Goal: Task Accomplishment & Management: Manage account settings

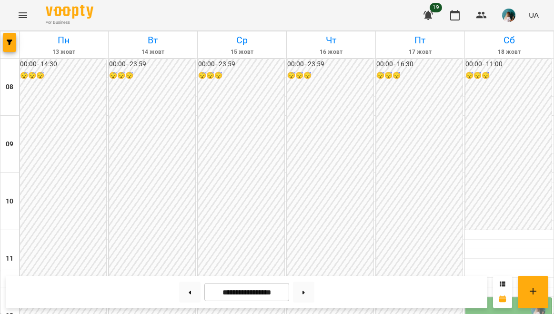
scroll to position [264, 0]
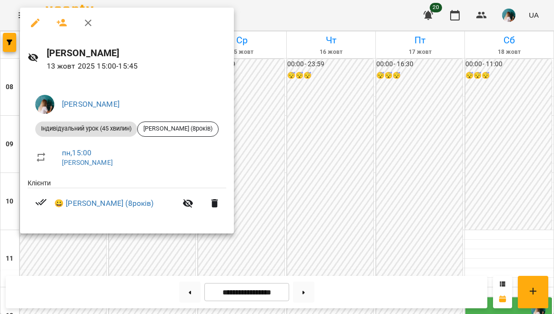
click at [257, 169] on div at bounding box center [277, 157] width 554 height 314
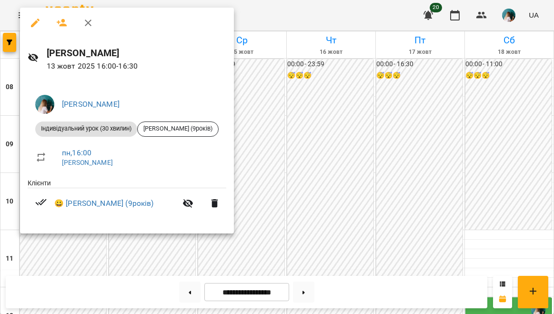
click at [280, 172] on div at bounding box center [277, 157] width 554 height 314
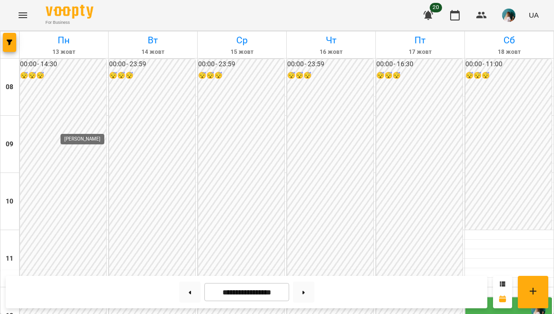
scroll to position [409, 0]
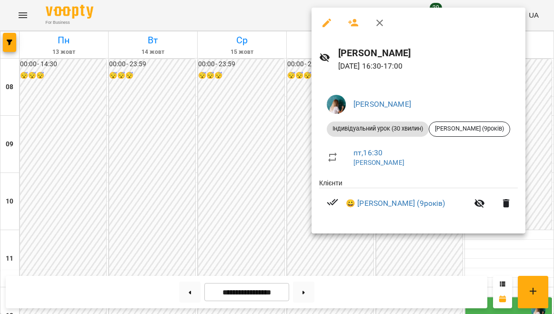
click at [229, 186] on div at bounding box center [277, 157] width 554 height 314
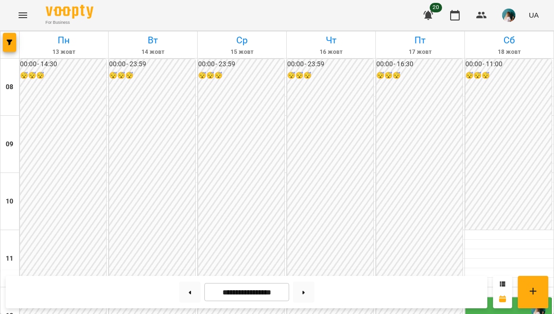
scroll to position [341, 0]
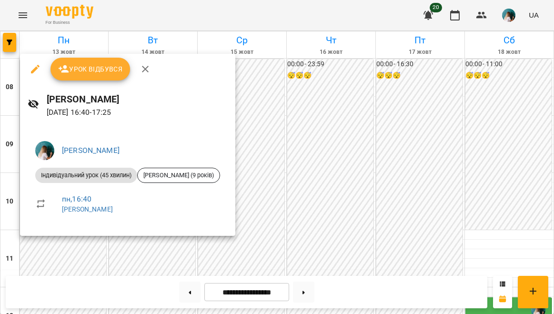
click at [166, 245] on div at bounding box center [277, 157] width 554 height 314
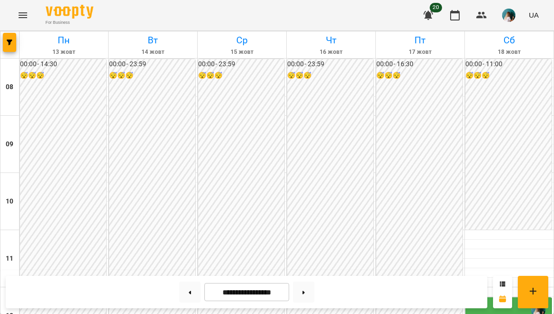
scroll to position [383, 0]
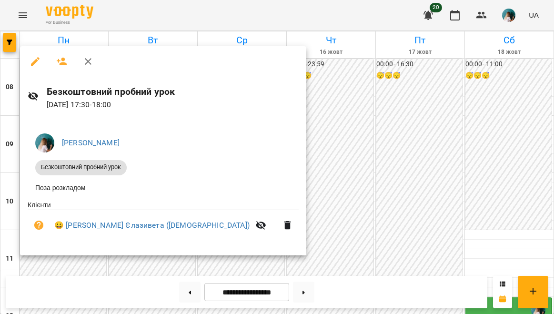
click at [51, 261] on div at bounding box center [277, 157] width 554 height 314
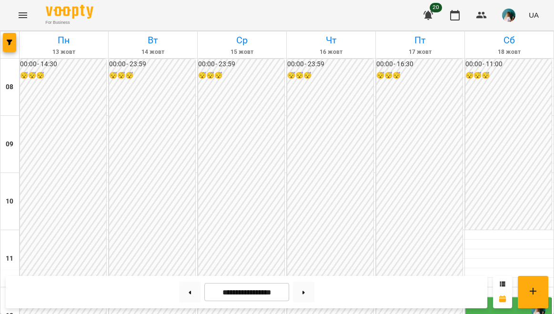
scroll to position [234, 0]
click at [503, 299] on div "12:10" at bounding box center [509, 310] width 80 height 22
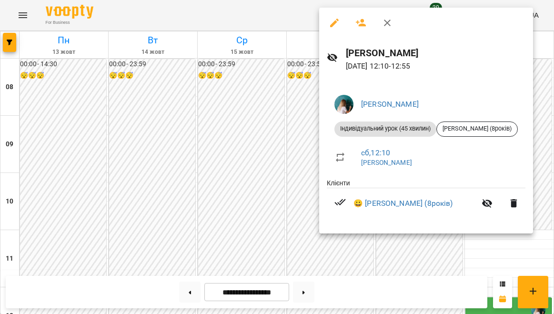
click at [249, 154] on div at bounding box center [277, 157] width 554 height 314
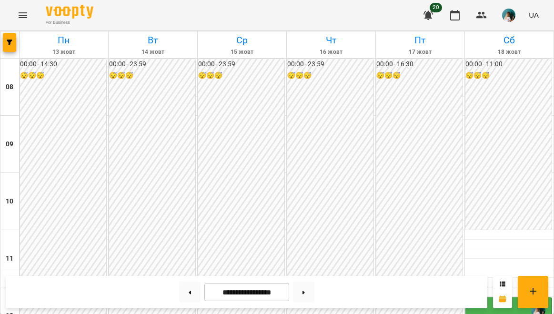
scroll to position [361, 0]
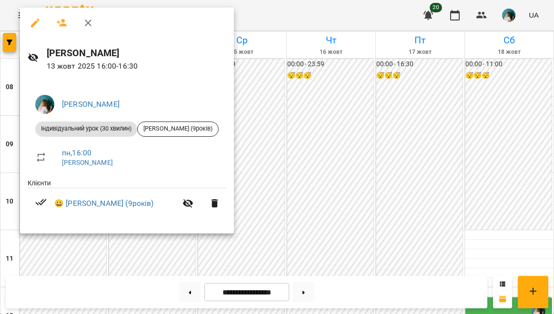
click at [283, 173] on div at bounding box center [277, 157] width 554 height 314
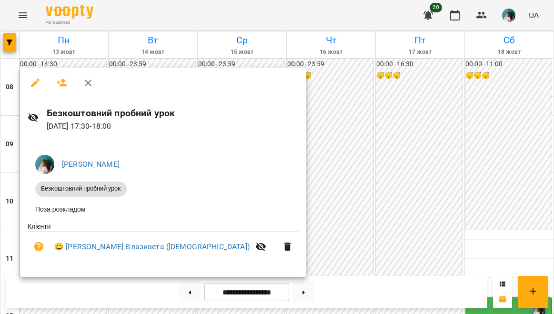
click at [258, 156] on div at bounding box center [277, 157] width 554 height 314
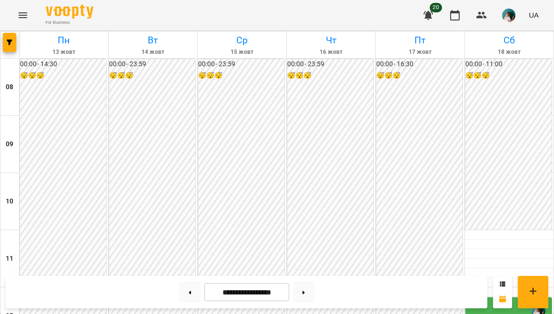
scroll to position [318, 0]
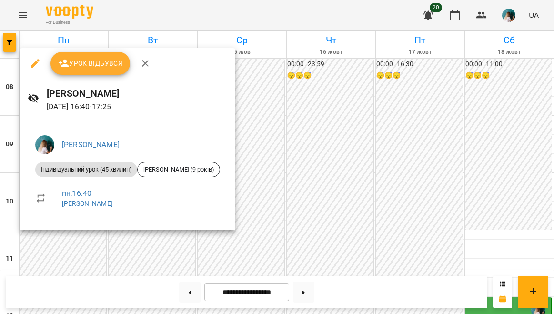
click at [142, 63] on icon "button" at bounding box center [145, 63] width 11 height 11
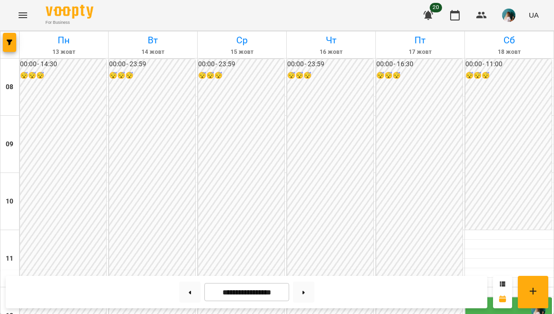
scroll to position [378, 0]
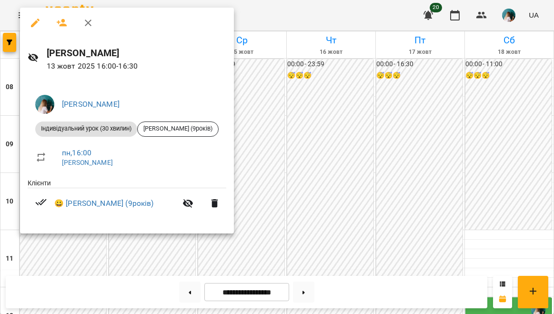
click at [301, 136] on div at bounding box center [277, 157] width 554 height 314
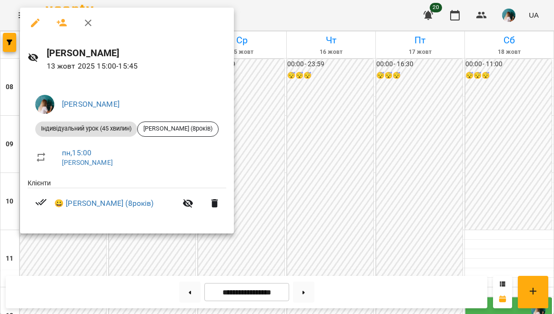
click at [286, 125] on div at bounding box center [277, 157] width 554 height 314
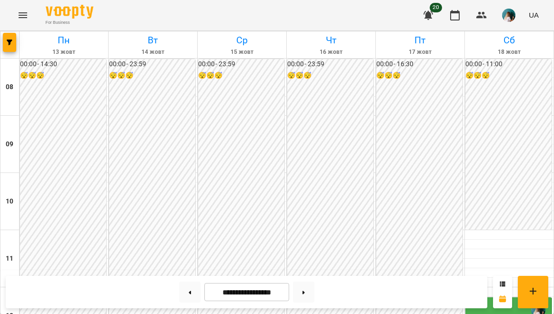
scroll to position [204, 0]
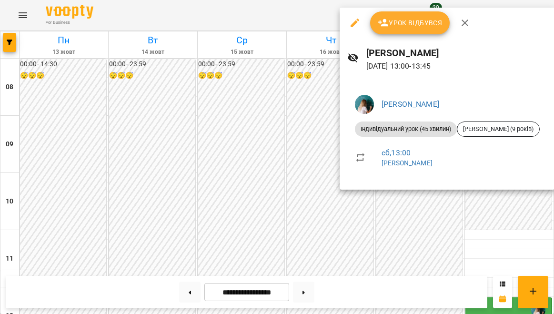
click at [268, 186] on div at bounding box center [277, 157] width 554 height 314
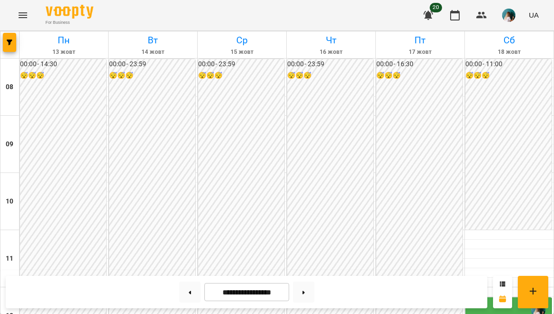
scroll to position [425, 0]
